Goal: Information Seeking & Learning: Learn about a topic

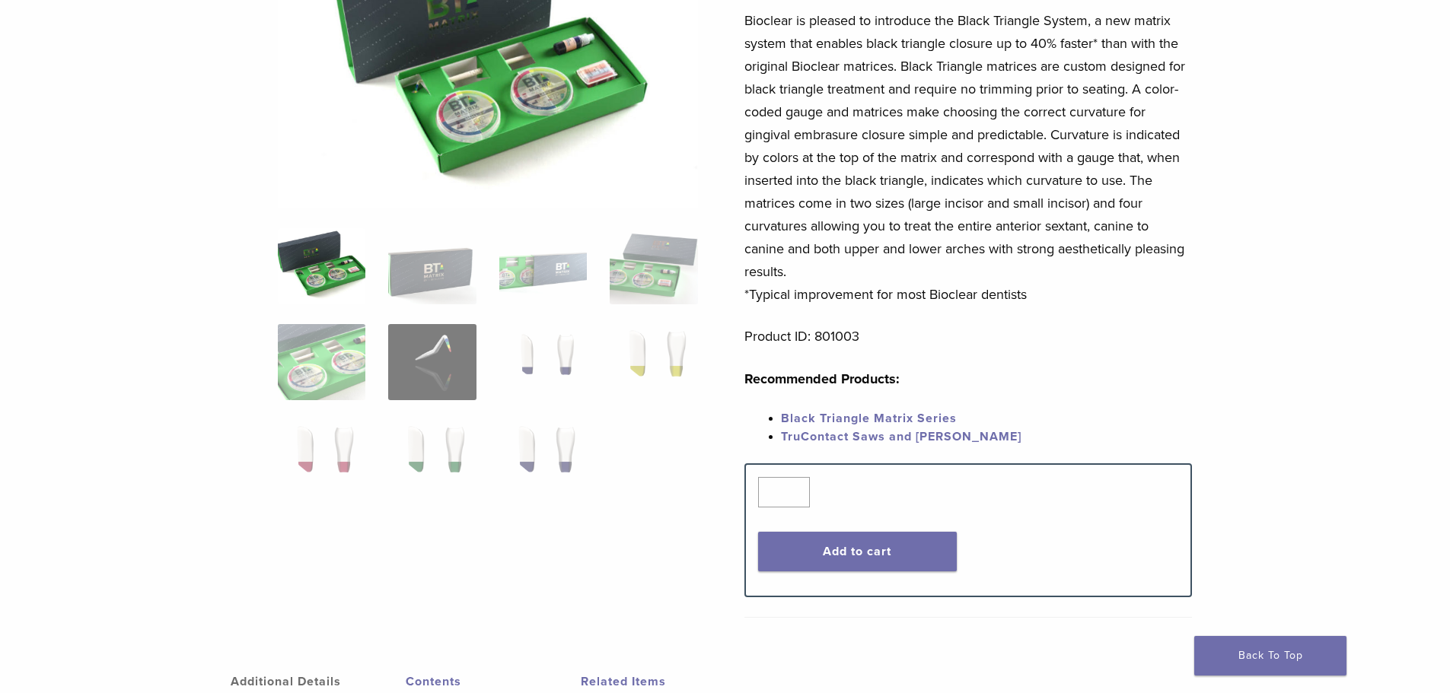
scroll to position [228, 0]
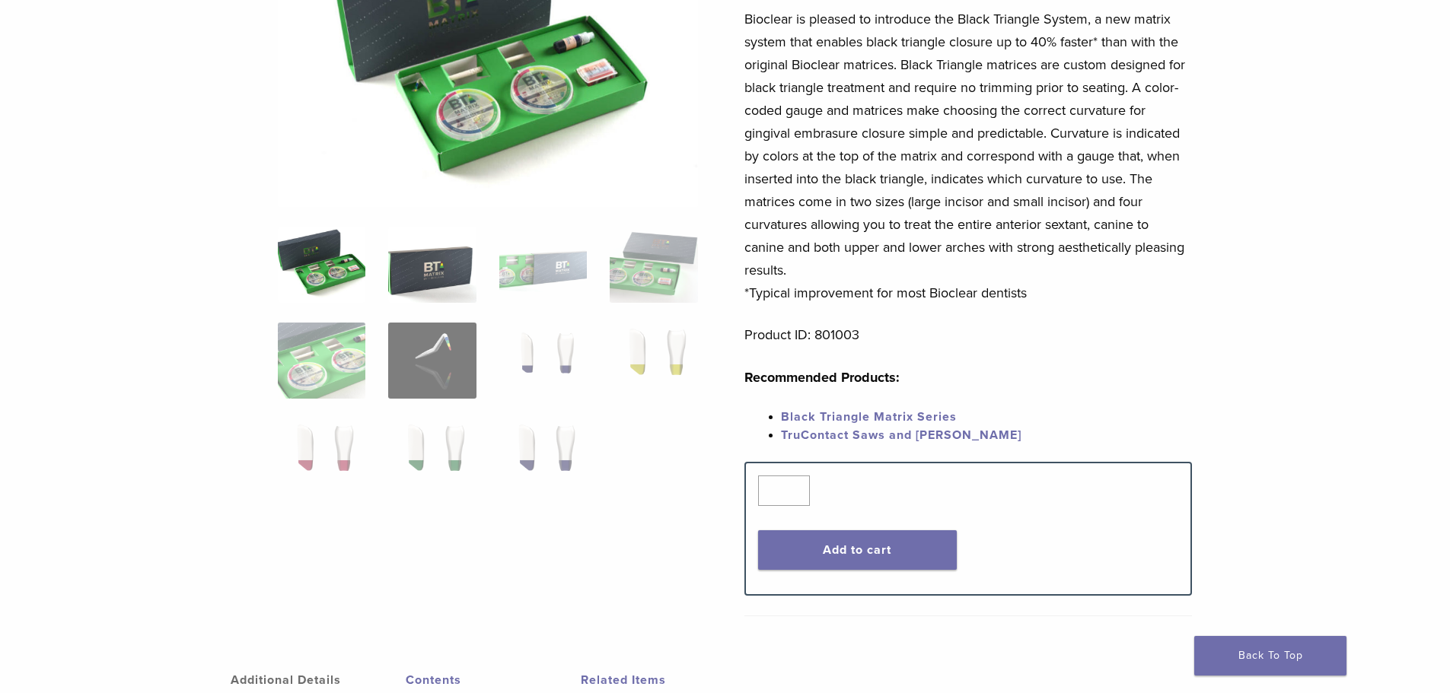
click at [433, 285] on img at bounding box center [432, 265] width 88 height 76
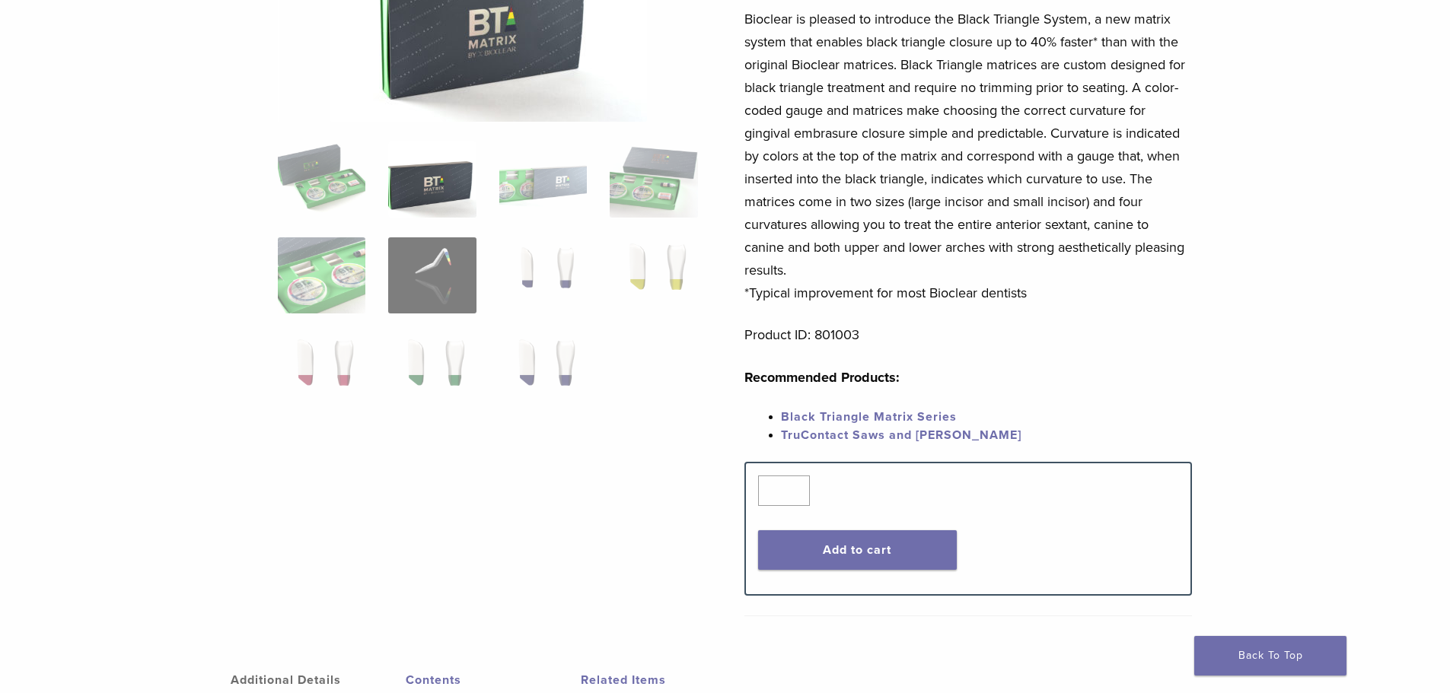
click at [588, 186] on ol at bounding box center [487, 286] width 443 height 288
click at [578, 193] on img at bounding box center [543, 180] width 88 height 76
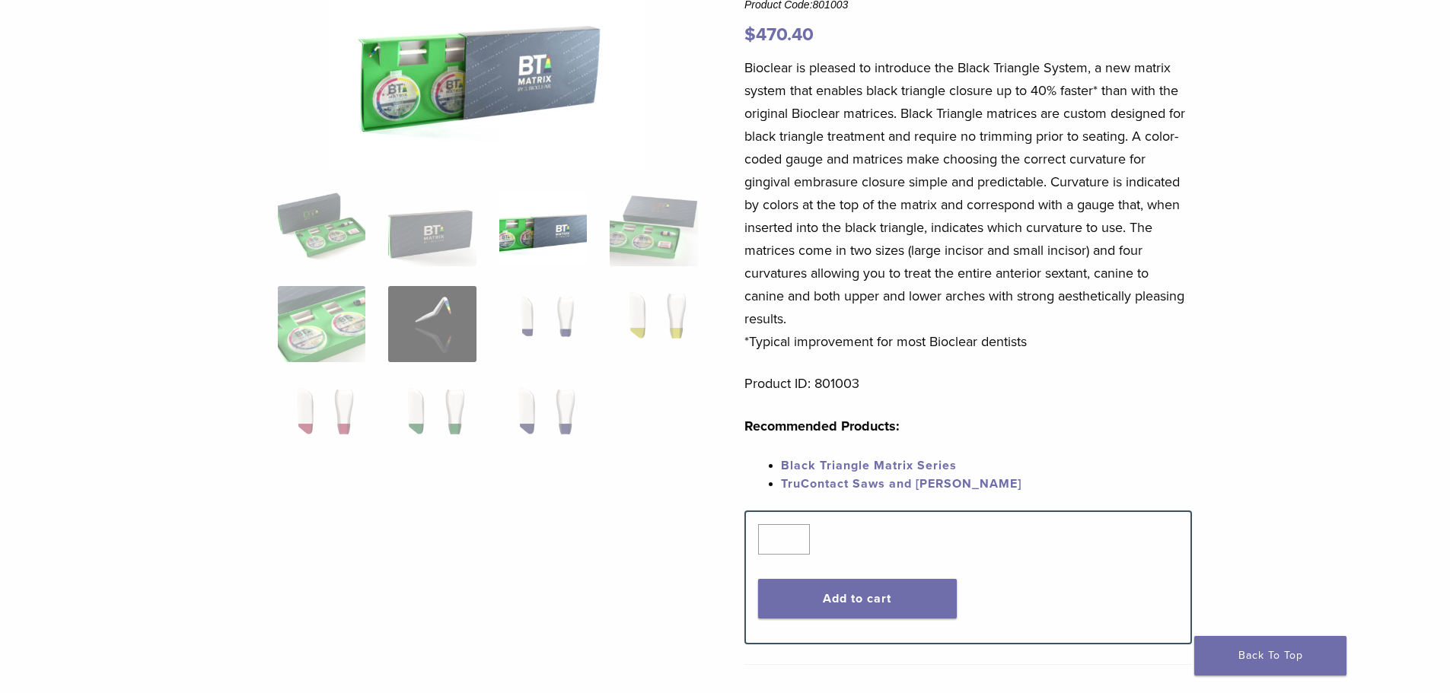
scroll to position [152, 0]
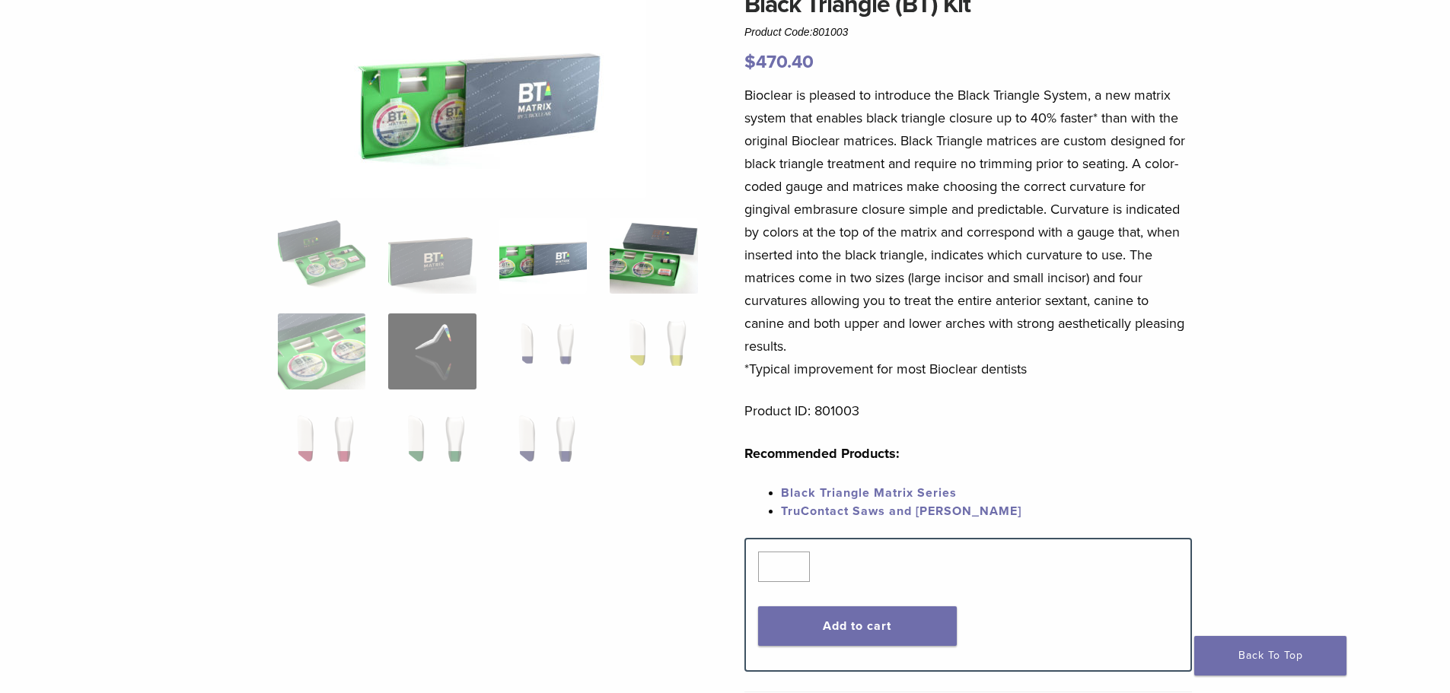
click at [635, 253] on img at bounding box center [654, 256] width 88 height 76
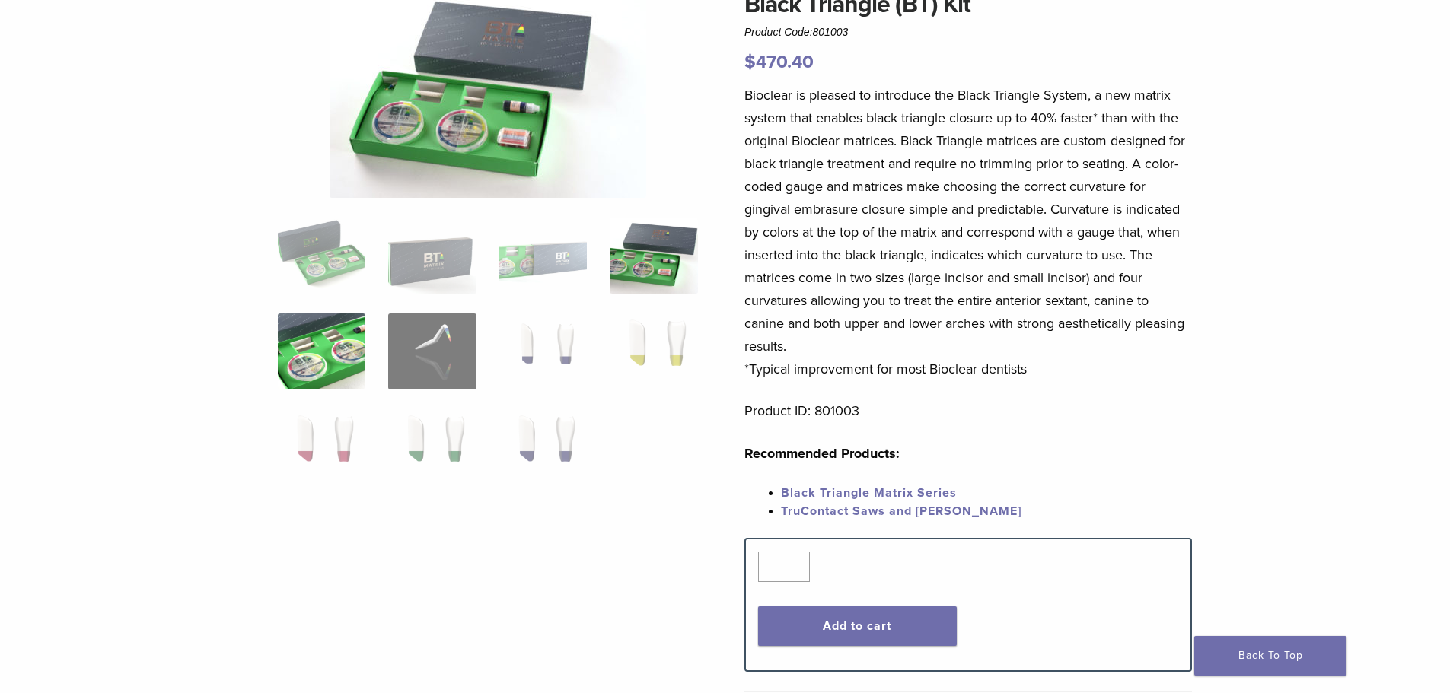
click at [335, 353] on img at bounding box center [322, 352] width 88 height 76
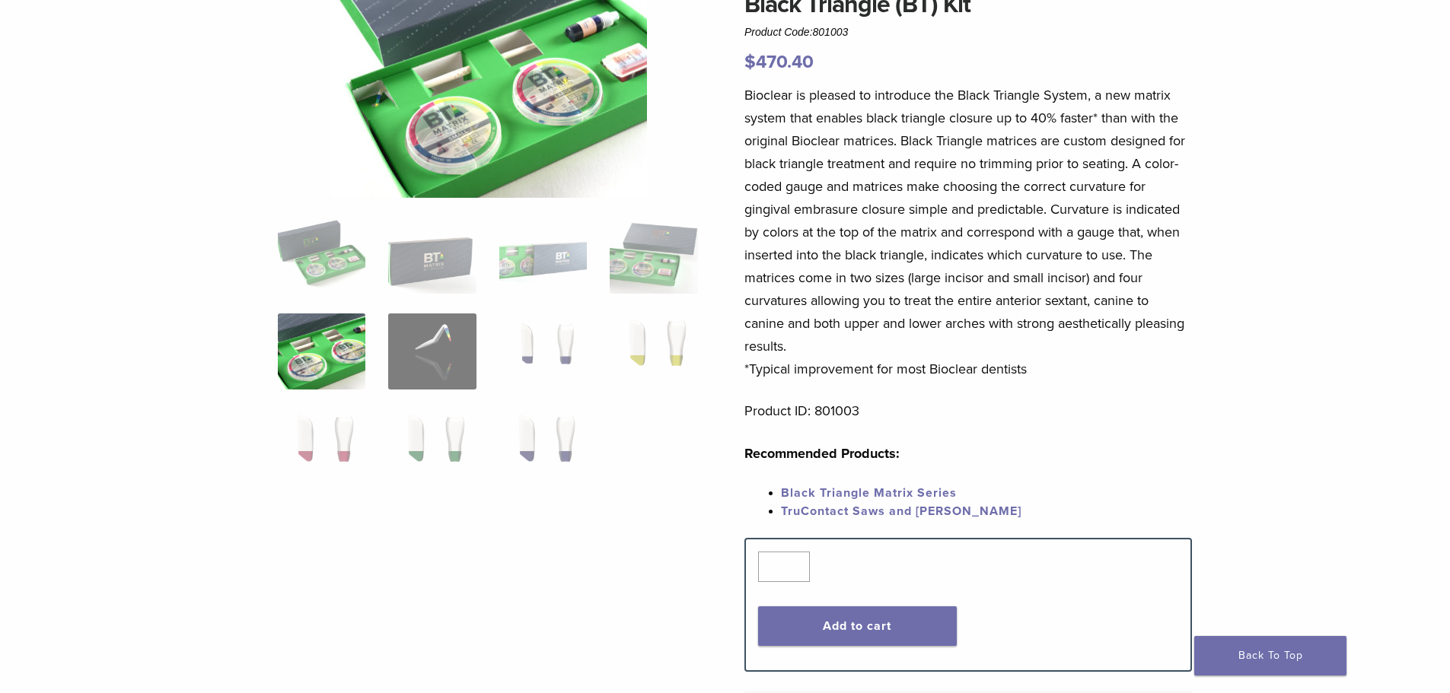
click at [383, 362] on ol at bounding box center [487, 362] width 443 height 288
click at [390, 364] on img at bounding box center [432, 352] width 88 height 76
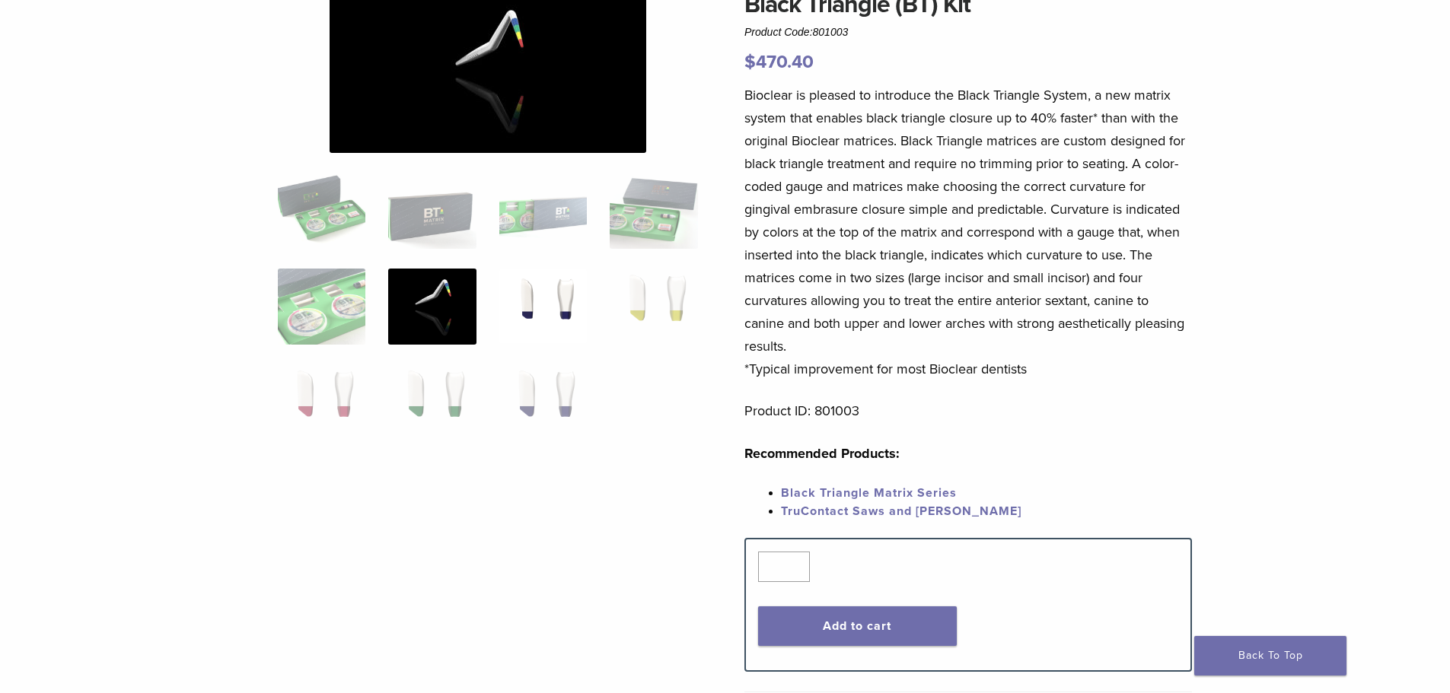
click at [530, 320] on img at bounding box center [543, 307] width 88 height 76
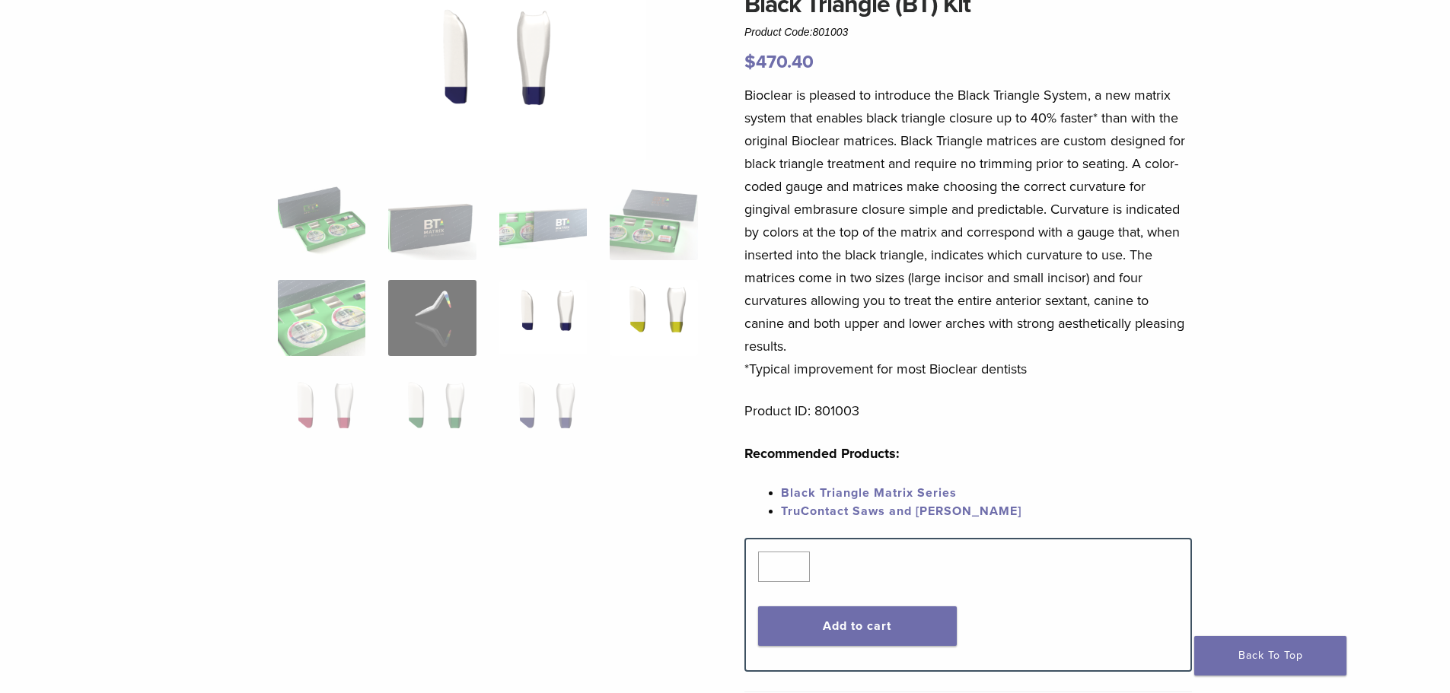
click at [651, 313] on img at bounding box center [654, 318] width 88 height 76
click at [342, 401] on img at bounding box center [322, 414] width 88 height 76
click at [393, 416] on img at bounding box center [432, 414] width 88 height 76
click at [510, 399] on img at bounding box center [543, 414] width 88 height 76
click at [847, 493] on link "Black Triangle Matrix Series" at bounding box center [869, 492] width 176 height 15
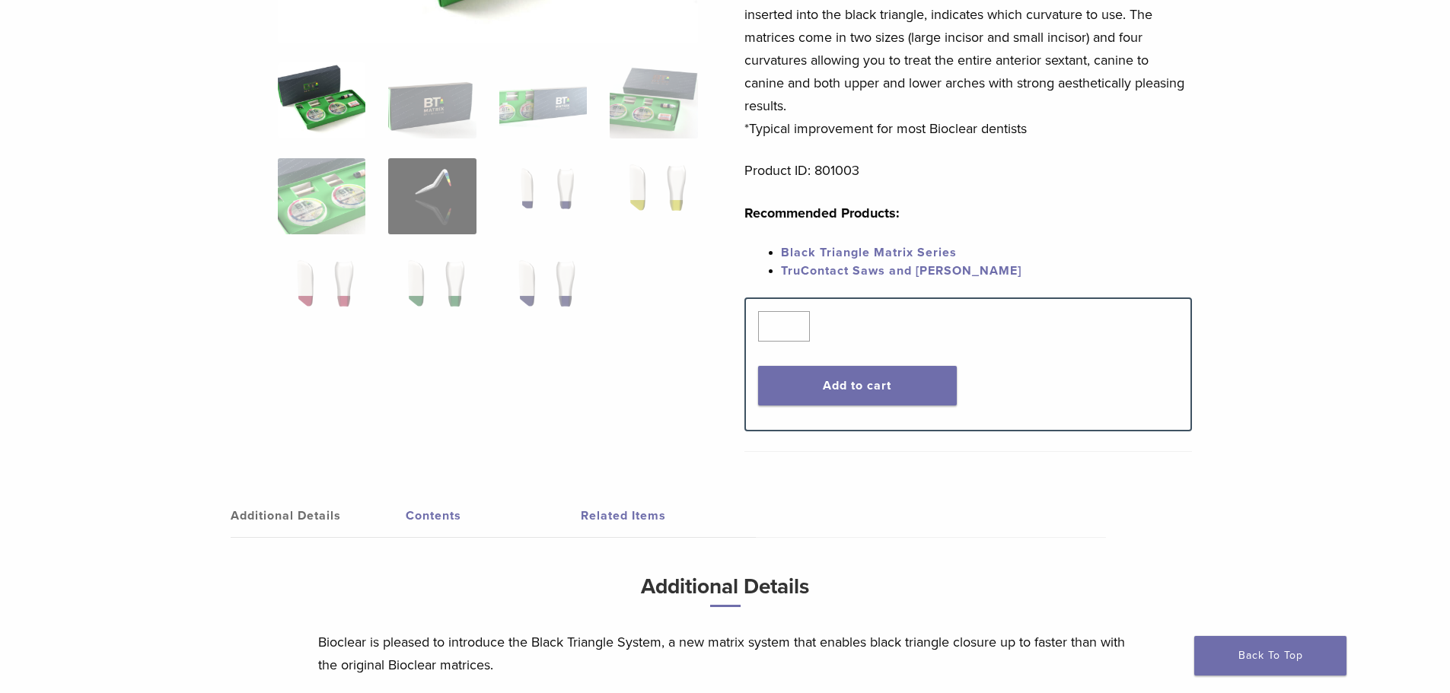
scroll to position [380, 0]
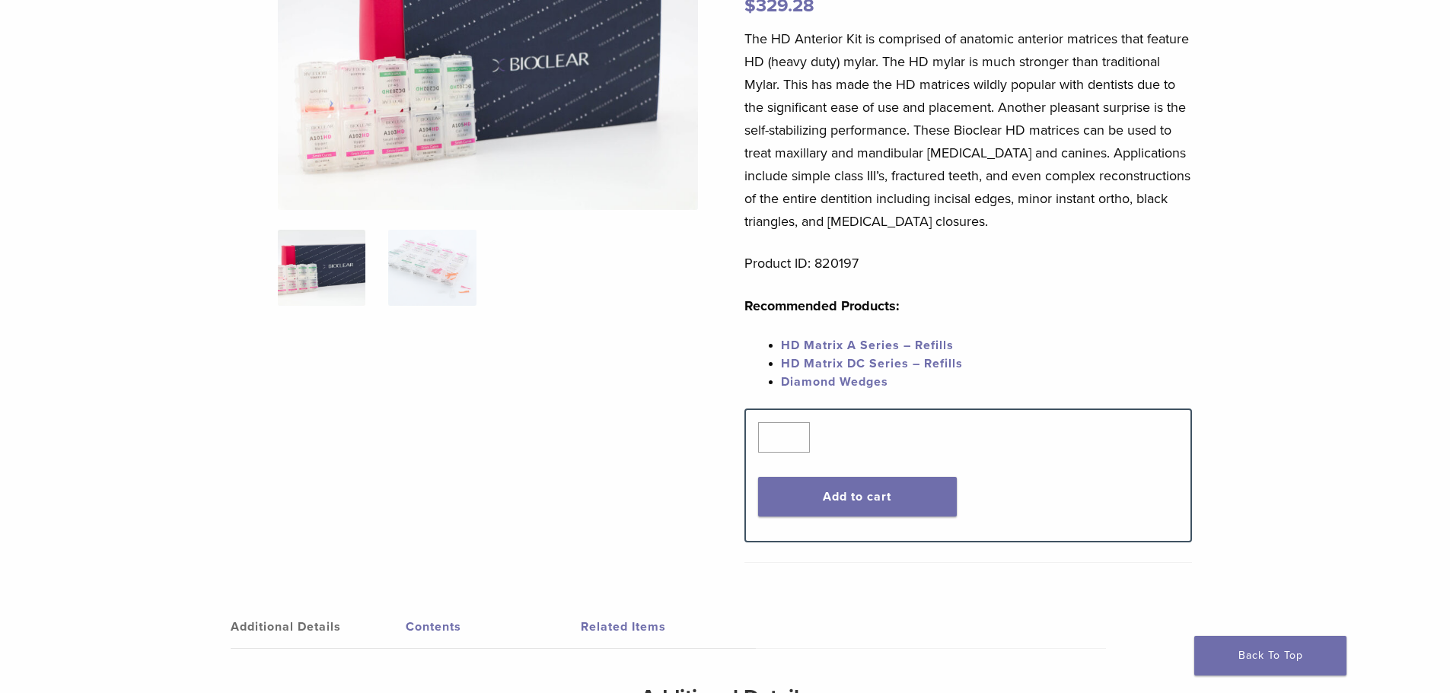
scroll to position [228, 0]
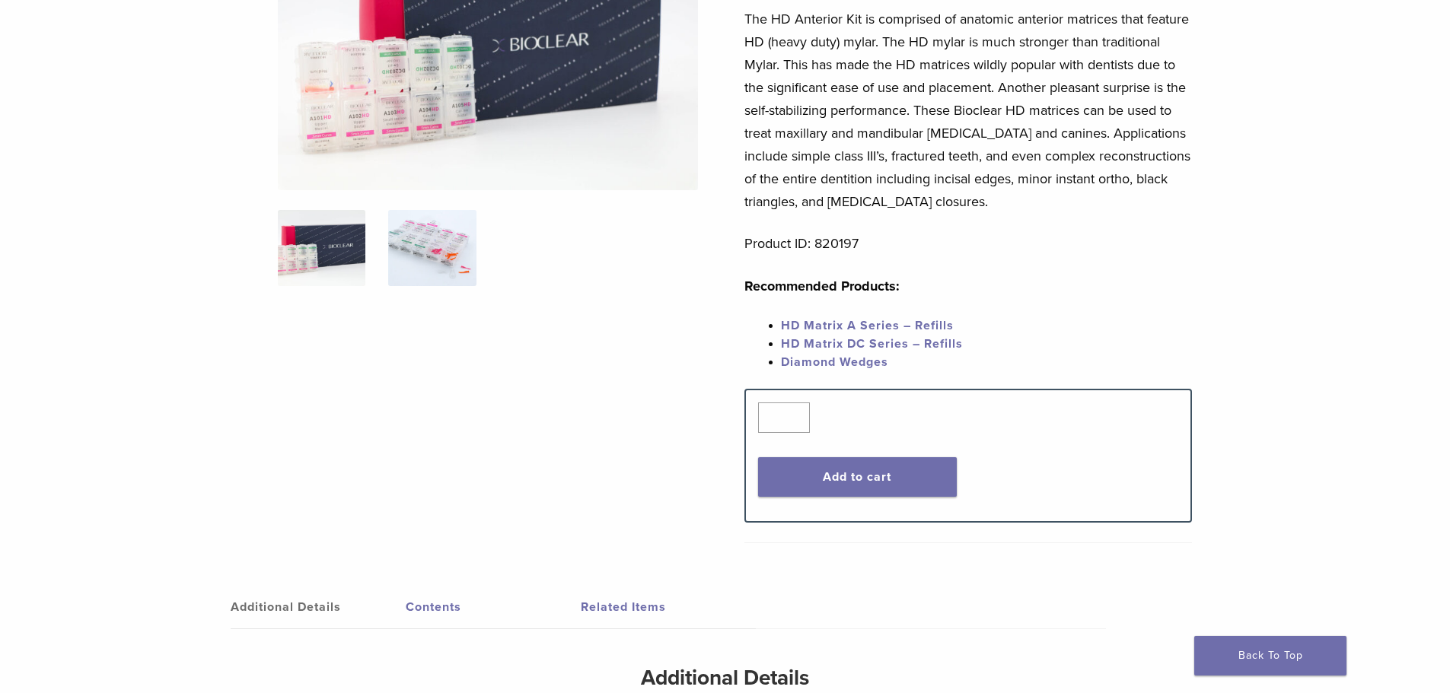
drag, startPoint x: 0, startPoint y: 0, endPoint x: 441, endPoint y: 240, distance: 502.2
click at [441, 240] on img at bounding box center [432, 248] width 88 height 76
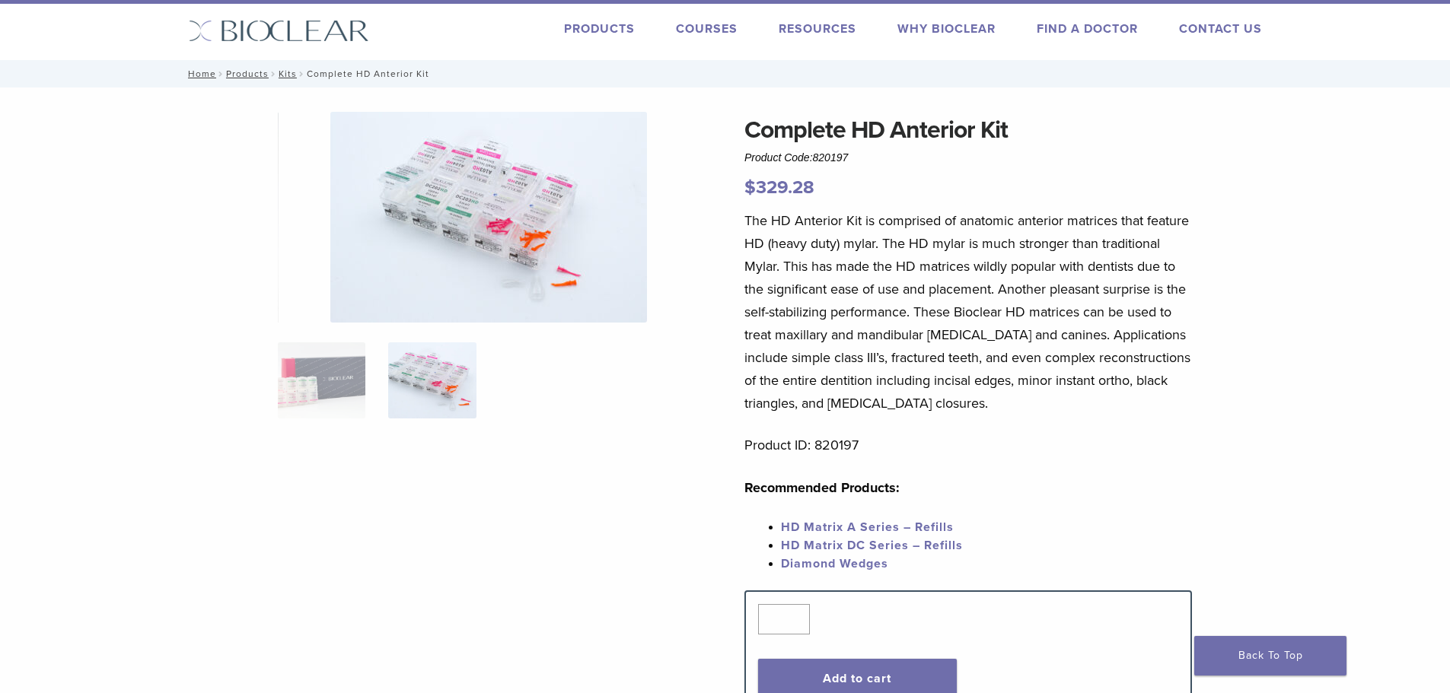
scroll to position [0, 0]
